Goal: Information Seeking & Learning: Learn about a topic

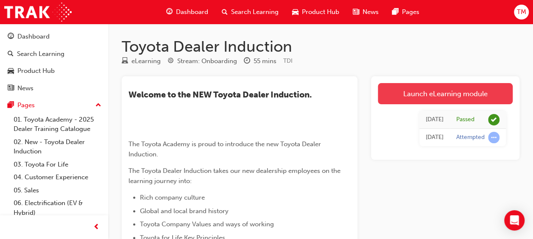
click at [395, 97] on link "Launch eLearning module" at bounding box center [445, 93] width 135 height 21
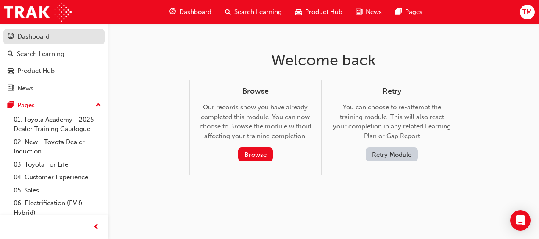
click at [37, 36] on div "Dashboard" at bounding box center [33, 37] width 32 height 10
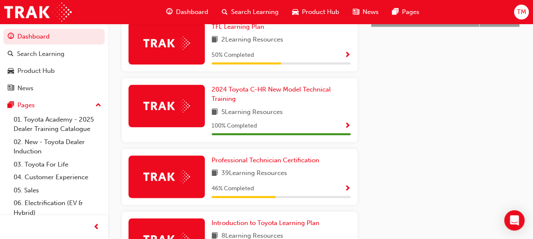
scroll to position [437, 0]
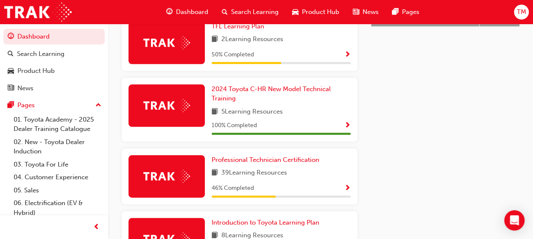
click at [345, 192] on span "Show Progress" at bounding box center [347, 189] width 6 height 8
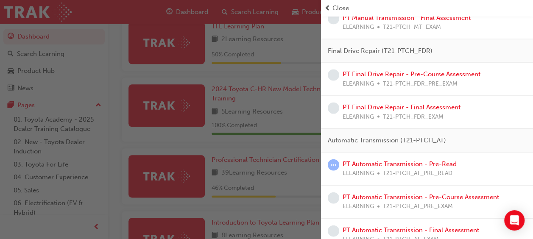
scroll to position [848, 0]
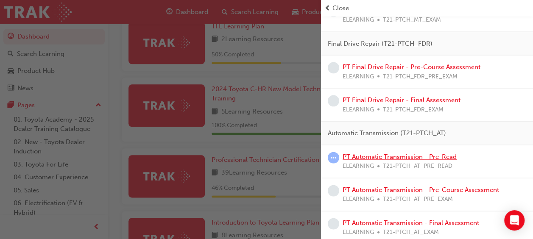
click at [405, 153] on link "PT Automatic Transmission - Pre-Read" at bounding box center [400, 157] width 114 height 8
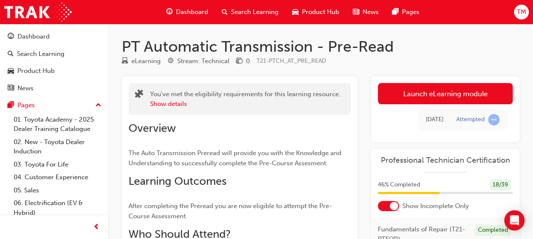
click at [435, 82] on div "Launch eLearning module Learning Plan [DATE] Attempted" at bounding box center [445, 109] width 148 height 66
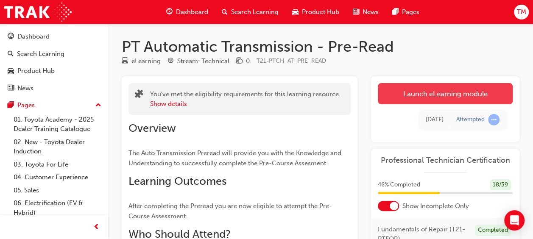
click at [426, 89] on link "Launch eLearning module" at bounding box center [445, 93] width 135 height 21
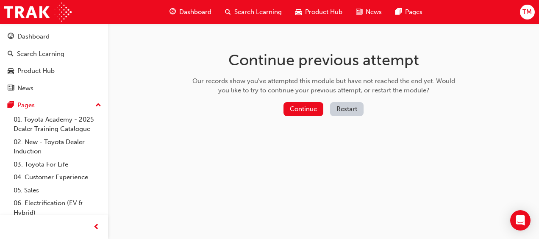
click at [341, 111] on button "Restart" at bounding box center [346, 109] width 33 height 14
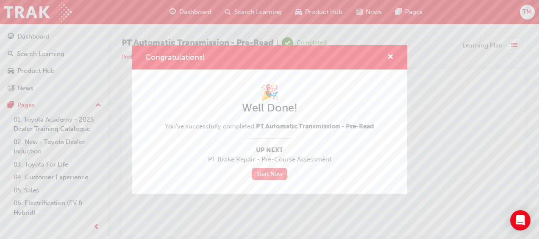
click at [264, 176] on link "Start Now" at bounding box center [270, 174] width 36 height 12
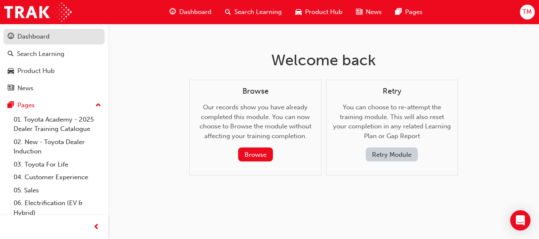
click at [70, 39] on div "Dashboard" at bounding box center [54, 36] width 93 height 11
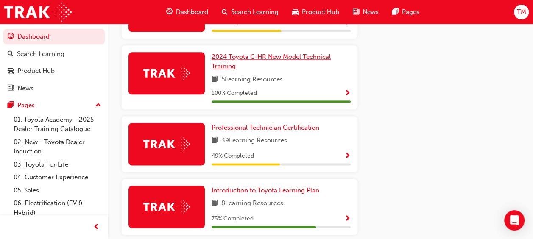
scroll to position [509, 0]
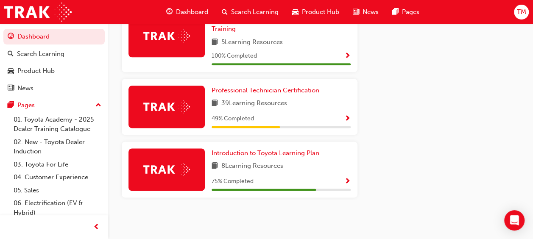
click at [346, 117] on span "Show Progress" at bounding box center [347, 119] width 6 height 8
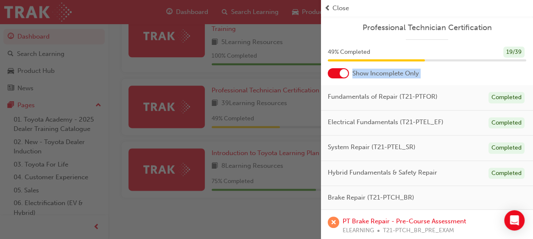
click at [455, 72] on div "Show Incomplete Only" at bounding box center [427, 73] width 212 height 10
